Goal: Task Accomplishment & Management: Manage account settings

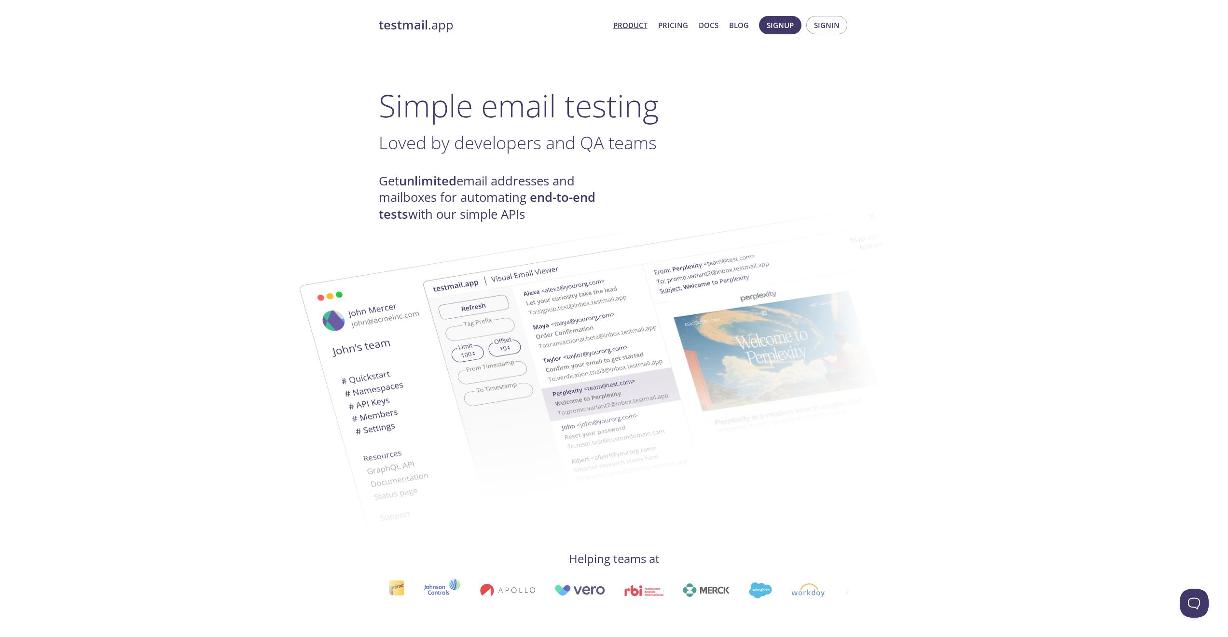
click at [674, 22] on link "Pricing" at bounding box center [673, 25] width 30 height 13
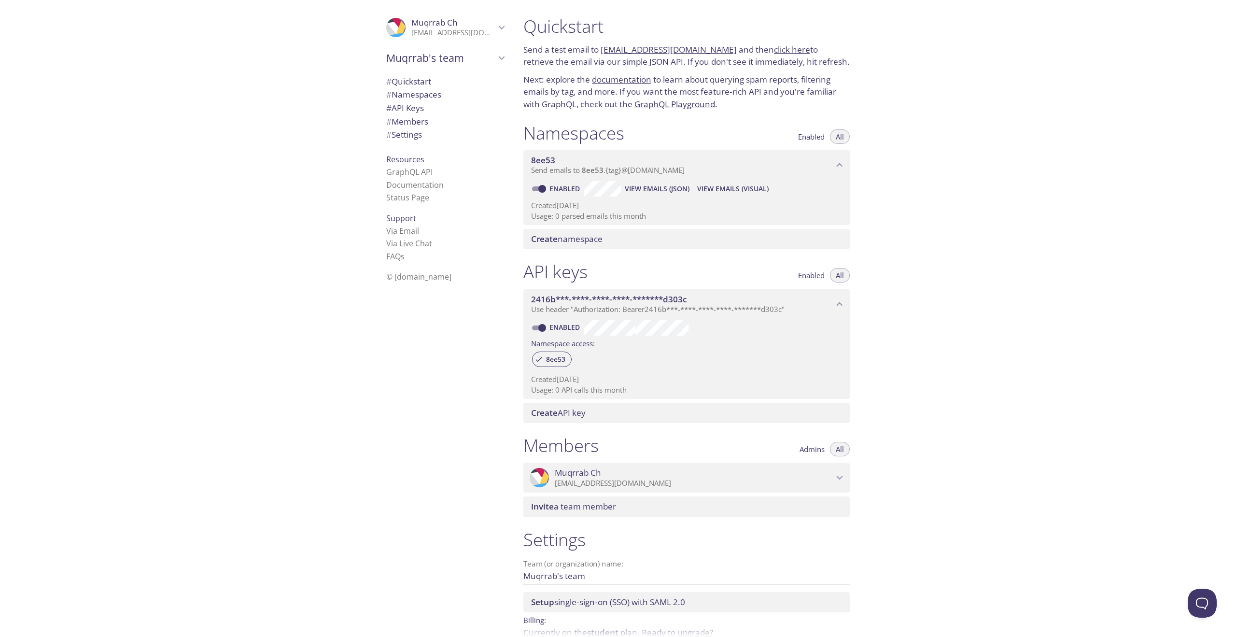
click at [402, 128] on div "# Settings" at bounding box center [444, 135] width 133 height 14
click at [808, 137] on span "Enabled" at bounding box center [811, 137] width 27 height 0
click at [841, 137] on span "All" at bounding box center [839, 137] width 8 height 0
click at [963, 244] on div "Quickstart Send a test email to 8ee53.test@inbox.testmail.app and then click he…" at bounding box center [875, 318] width 720 height 637
click at [395, 78] on span "# Quickstart" at bounding box center [408, 81] width 45 height 11
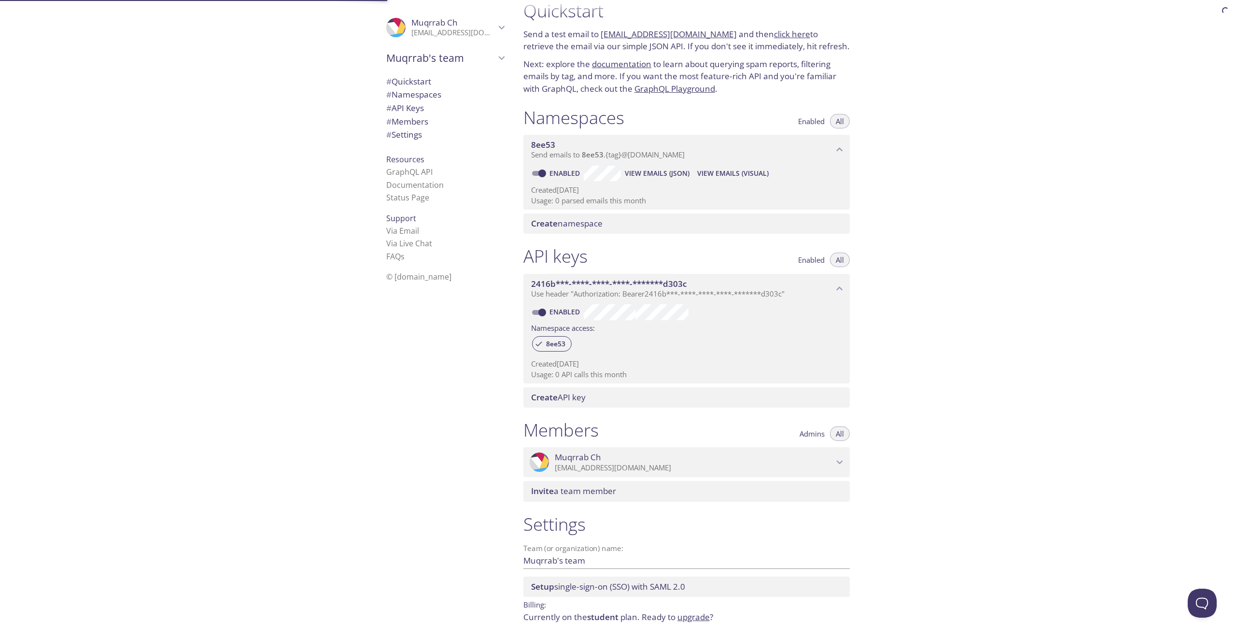
click at [406, 97] on span "# Namespaces" at bounding box center [413, 94] width 55 height 11
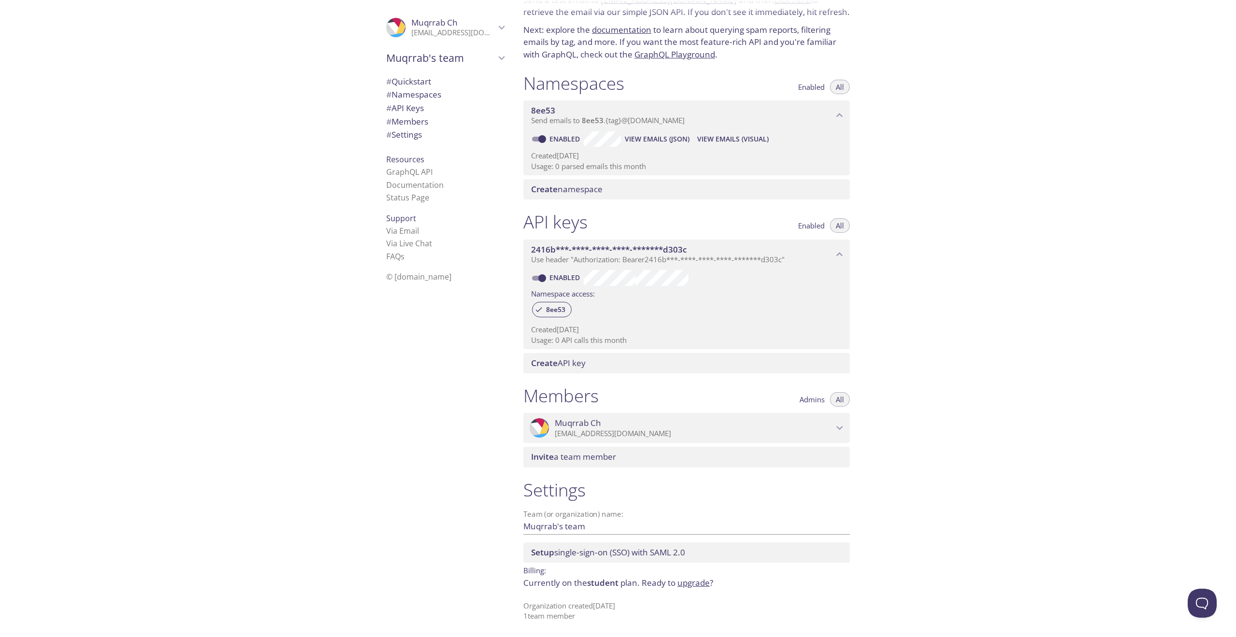
click at [596, 581] on span "student" at bounding box center [602, 582] width 31 height 11
click at [685, 602] on p "Organization created 11 Sep 2025 1 team member" at bounding box center [686, 610] width 326 height 21
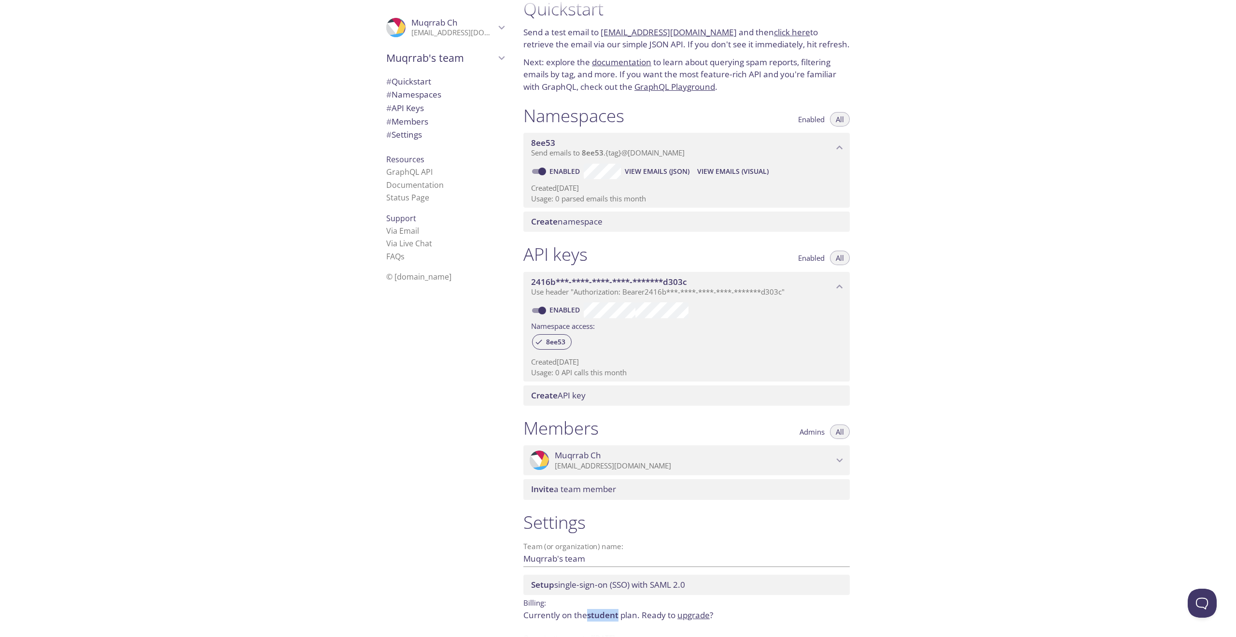
scroll to position [0, 0]
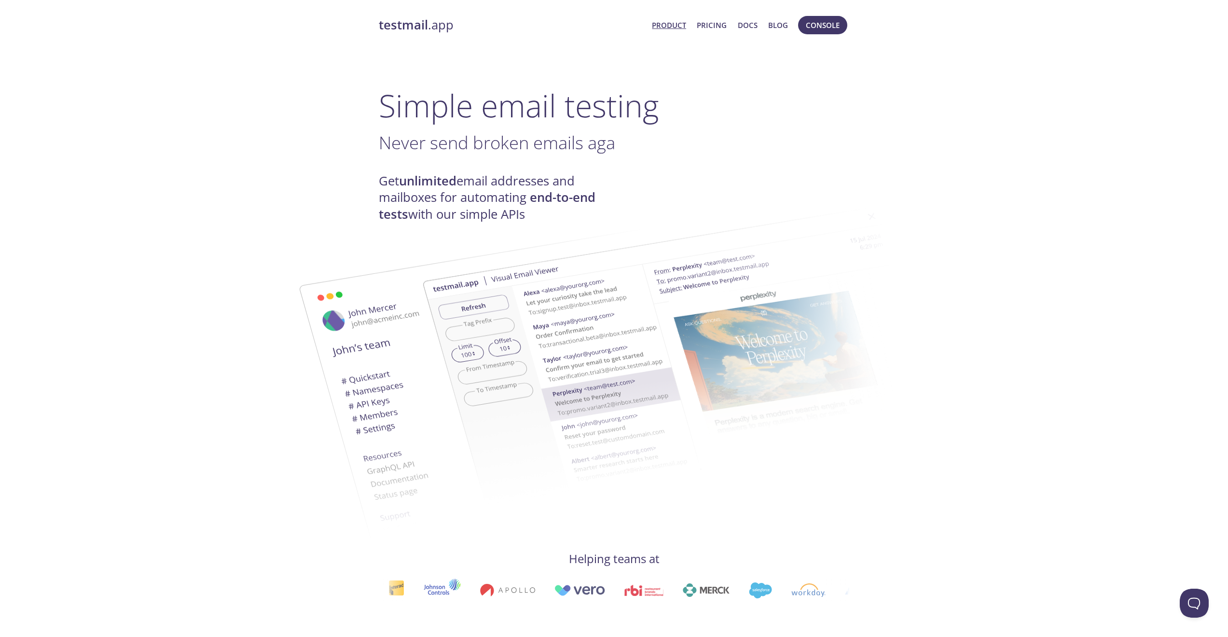
click at [675, 26] on link "Product" at bounding box center [669, 25] width 34 height 13
click at [836, 25] on span "Console" at bounding box center [823, 25] width 34 height 13
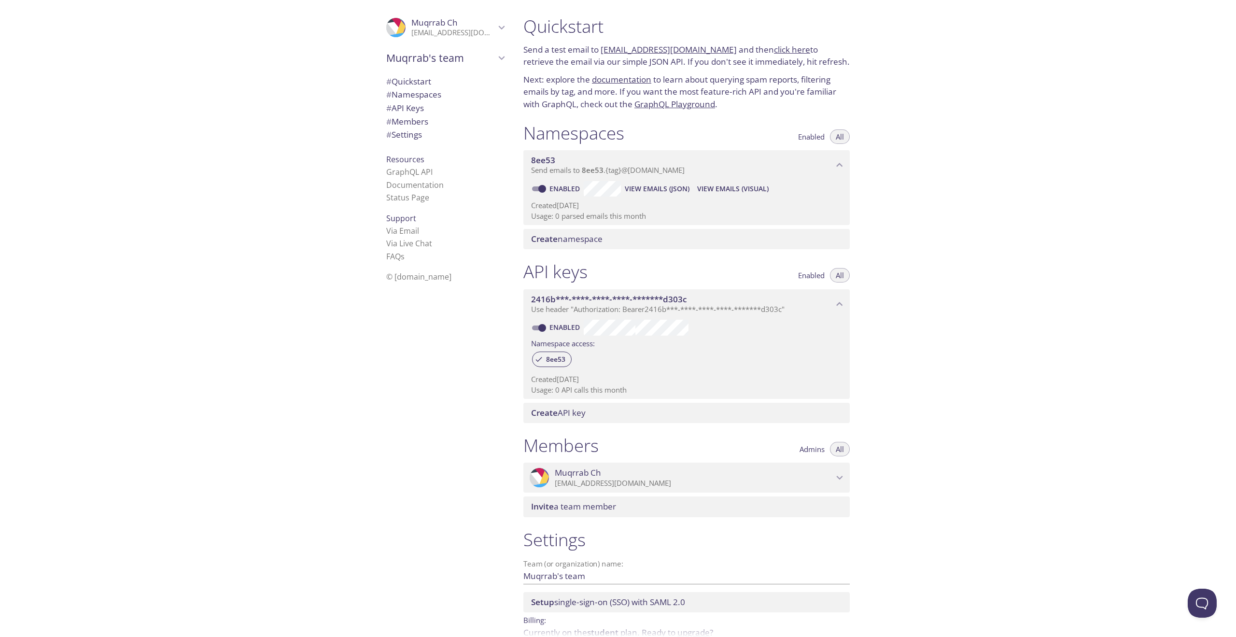
click at [499, 57] on icon "Muqrrab's team" at bounding box center [502, 58] width 6 height 4
click at [496, 57] on icon "Muqrrab's team" at bounding box center [501, 58] width 13 height 13
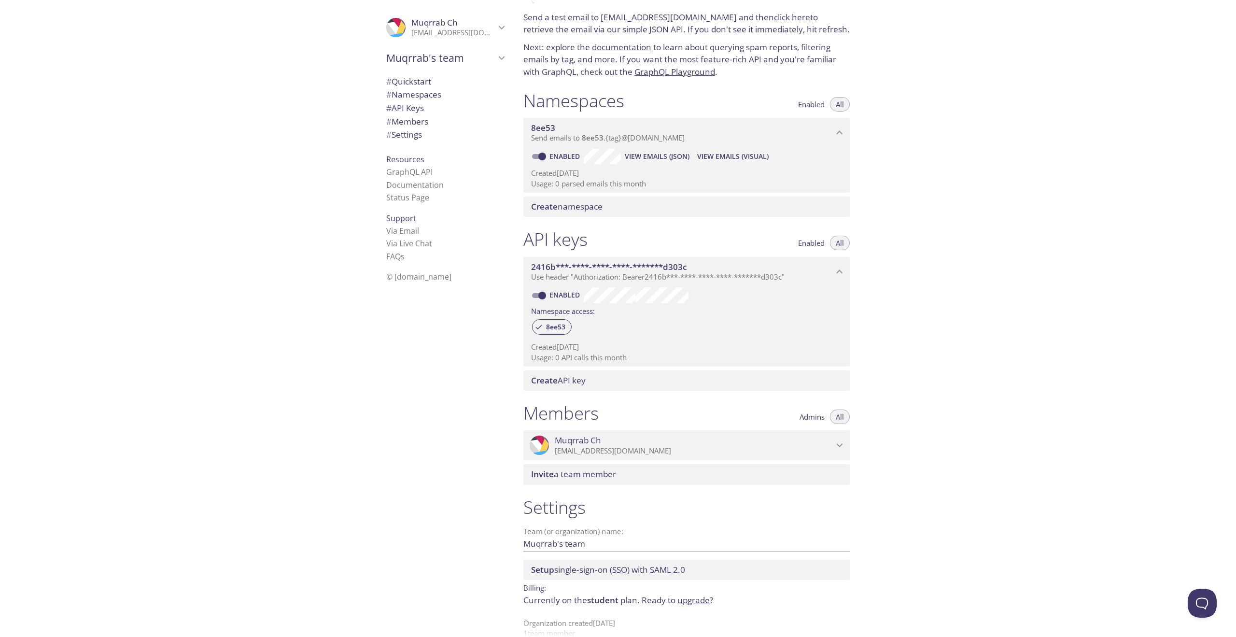
scroll to position [50, 0]
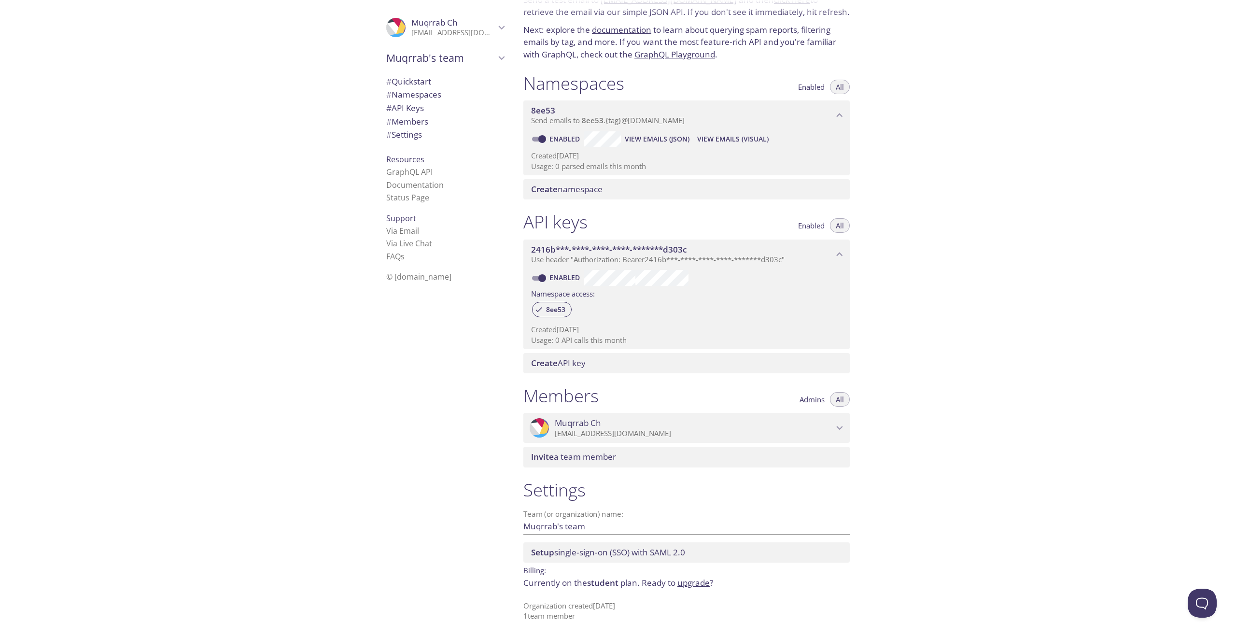
click at [400, 279] on span "© [DOMAIN_NAME]" at bounding box center [418, 276] width 65 height 11
click at [401, 252] on span "s" at bounding box center [403, 256] width 4 height 11
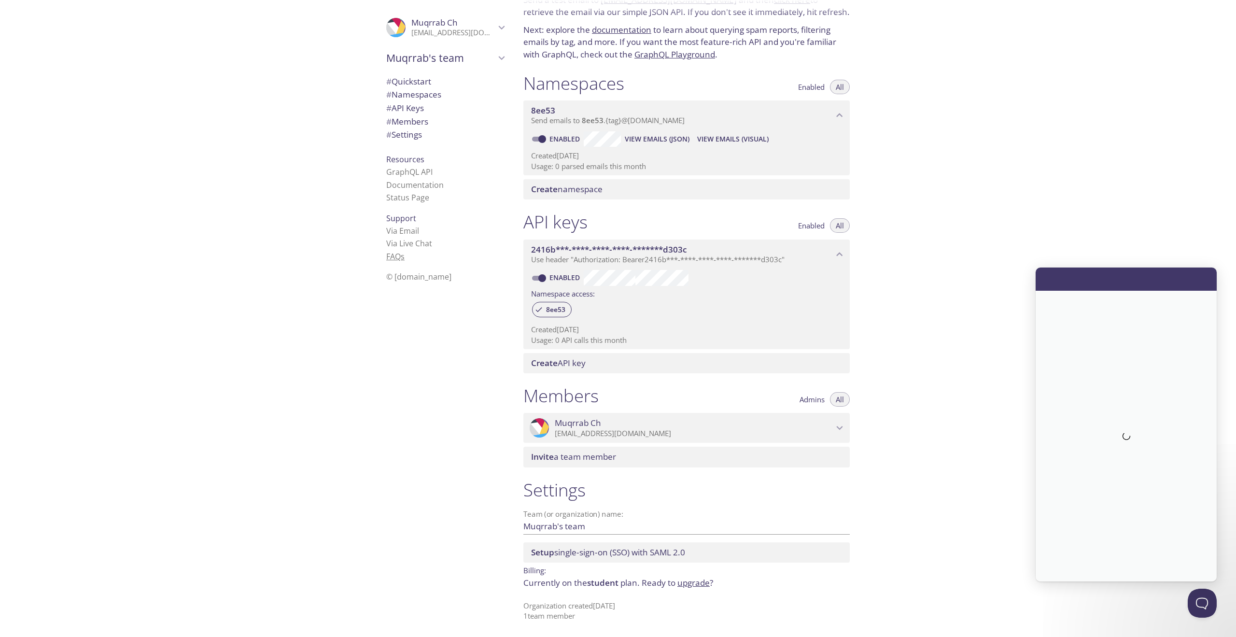
scroll to position [0, 0]
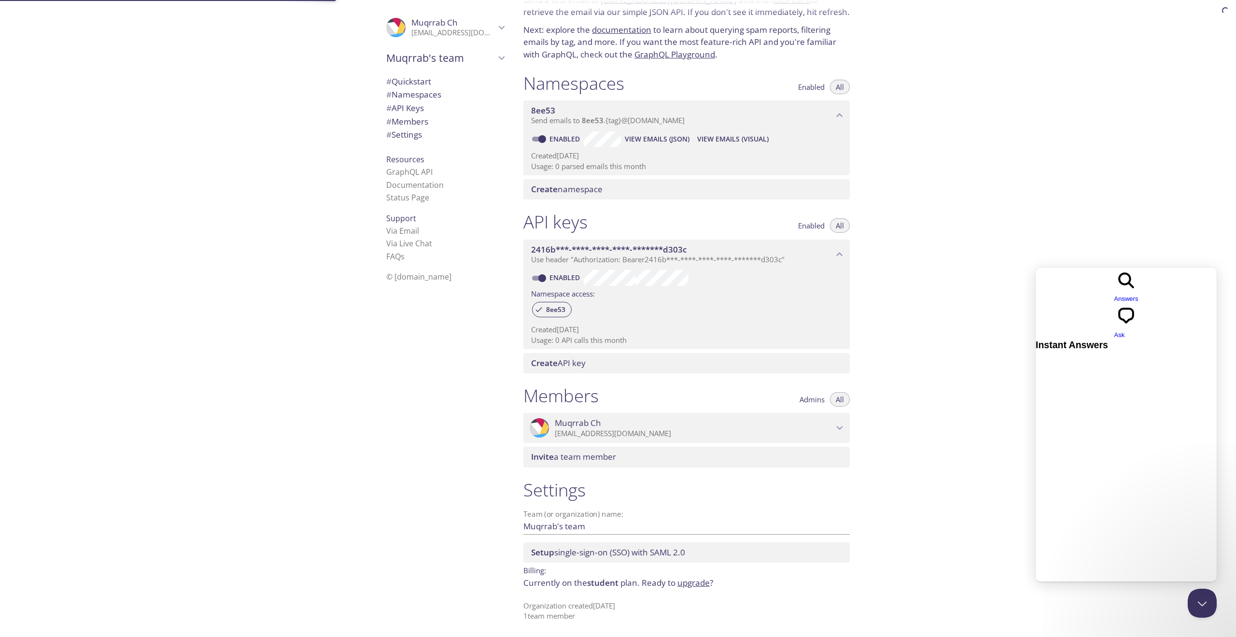
click at [1033, 88] on div "Quickstart Send a test email to [EMAIL_ADDRESS][DOMAIN_NAME] and then click her…" at bounding box center [875, 318] width 720 height 637
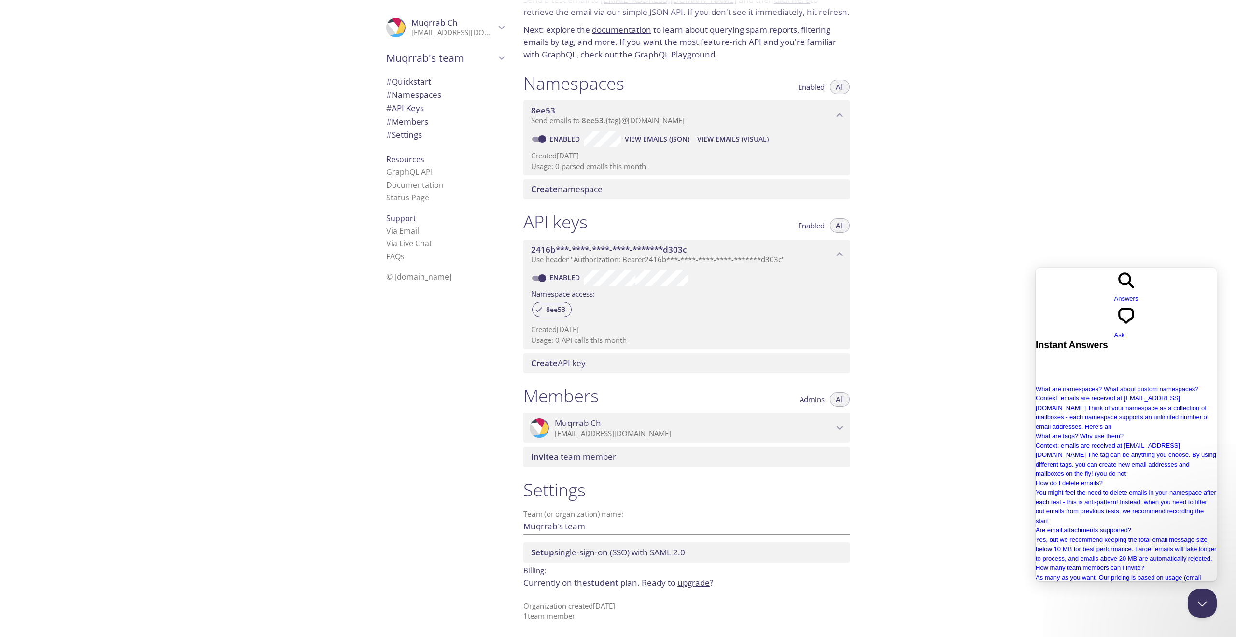
click at [1017, 170] on div "Quickstart Send a test email to [EMAIL_ADDRESS][DOMAIN_NAME] and then click her…" at bounding box center [875, 318] width 720 height 637
click at [1200, 598] on button "Close Beacon popover" at bounding box center [1199, 600] width 29 height 29
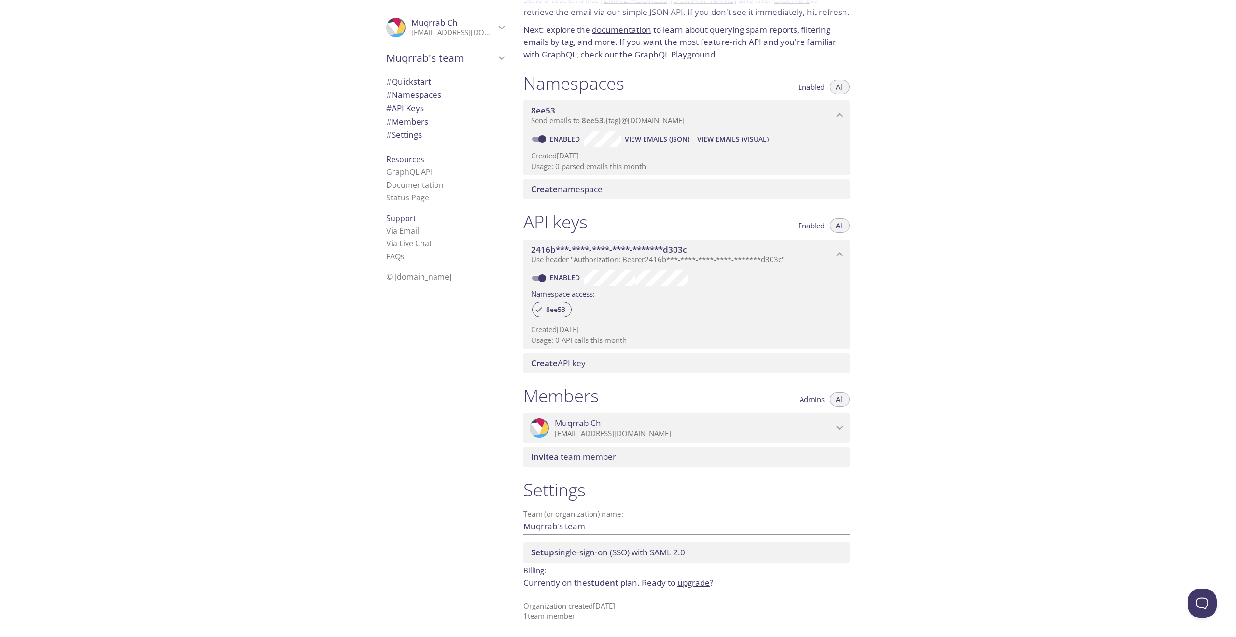
click at [840, 252] on icon "2416b***-****-****-****-*******d303c API key" at bounding box center [839, 254] width 13 height 13
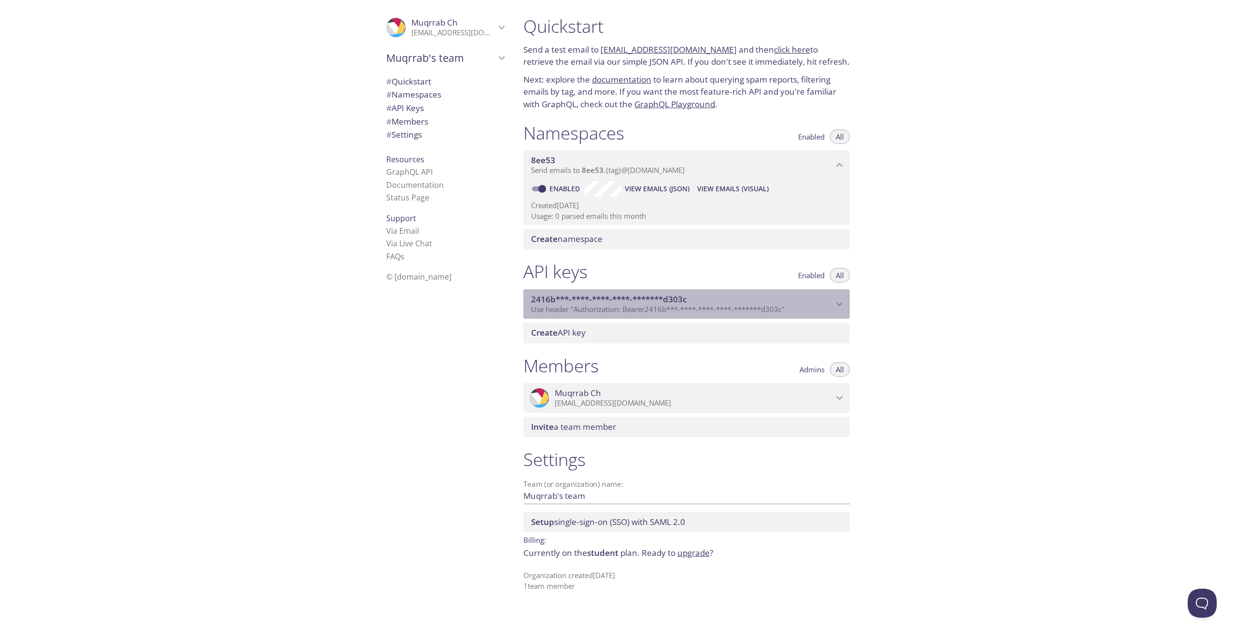
click at [835, 302] on icon "2416b***-****-****-****-*******d303c API key" at bounding box center [839, 304] width 13 height 13
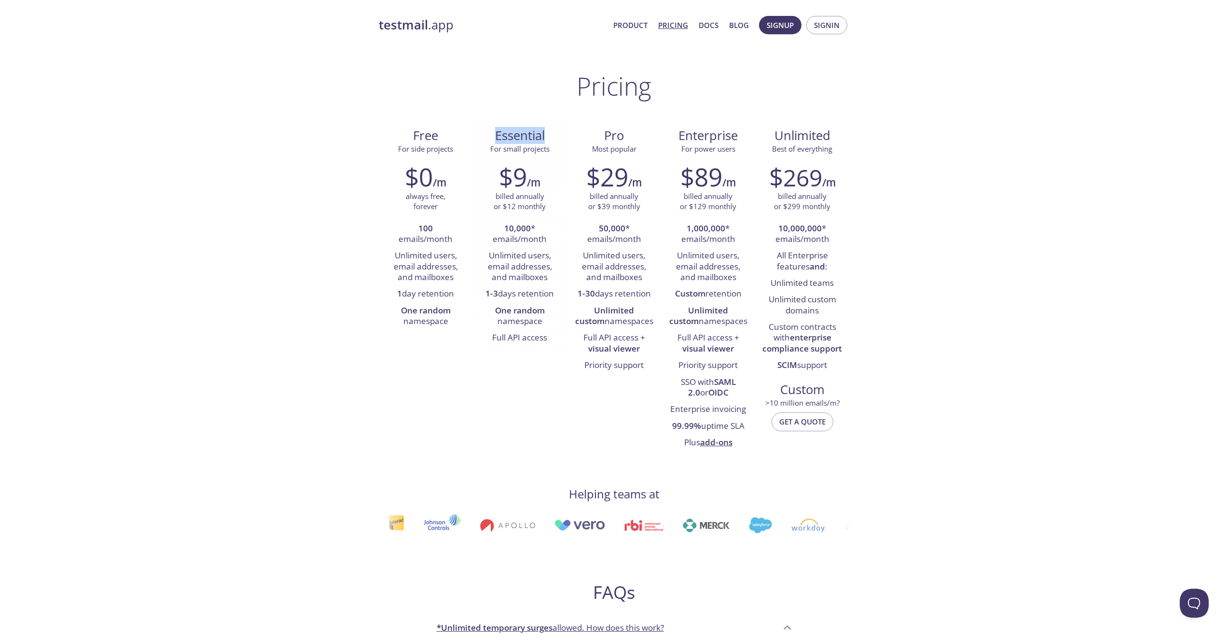
drag, startPoint x: 495, startPoint y: 136, endPoint x: 551, endPoint y: 136, distance: 56.0
click at [551, 136] on span "Essential" at bounding box center [520, 135] width 79 height 16
